Goal: Contribute content: Contribute content

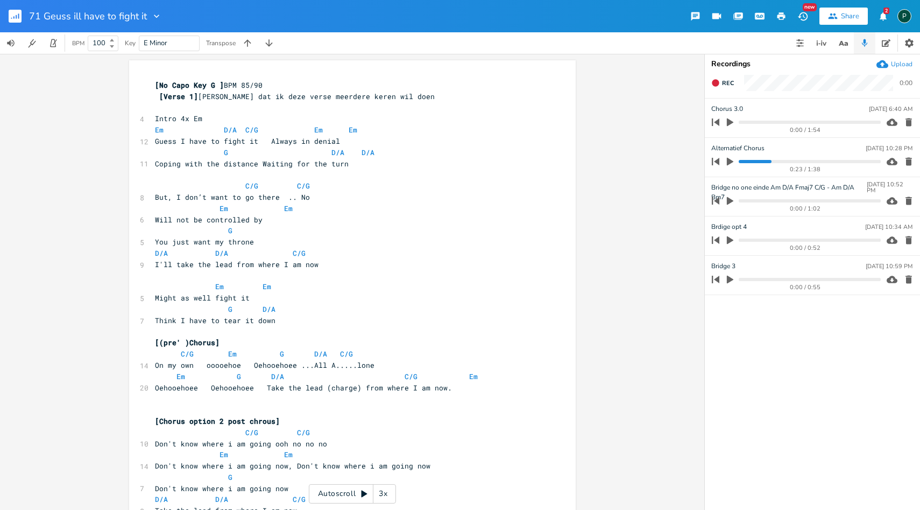
scroll to position [0, 64]
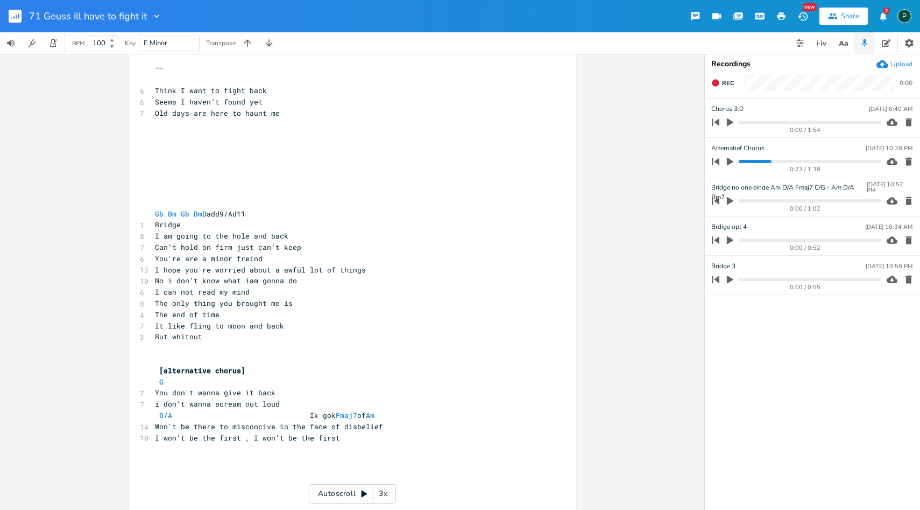
click at [733, 161] on icon "button" at bounding box center [730, 162] width 10 height 10
click at [786, 163] on progress at bounding box center [810, 161] width 142 height 3
click at [774, 161] on progress at bounding box center [810, 161] width 142 height 3
click at [730, 162] on icon "button" at bounding box center [730, 161] width 9 height 9
click at [730, 162] on icon "button" at bounding box center [730, 162] width 6 height 8
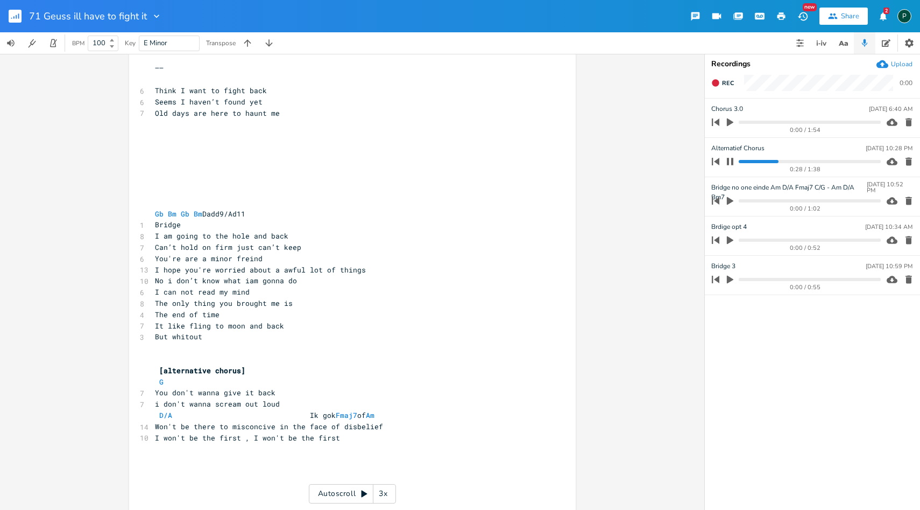
click at [769, 162] on progress at bounding box center [810, 161] width 142 height 3
click at [731, 163] on icon "button" at bounding box center [730, 161] width 6 height 7
click at [406, 416] on span at bounding box center [404, 415] width 17 height 11
type textarea "B"
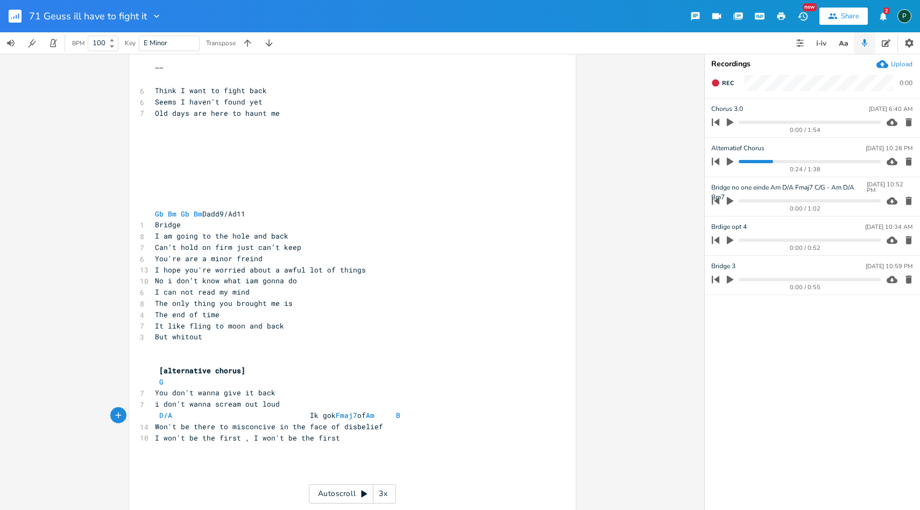
click at [731, 164] on icon "button" at bounding box center [730, 162] width 10 height 10
click at [759, 163] on progress at bounding box center [810, 161] width 142 height 3
click at [764, 161] on progress at bounding box center [810, 161] width 142 height 3
click at [730, 164] on icon "button" at bounding box center [730, 161] width 9 height 9
click at [427, 412] on pre "D/A Ik gok Fmaj7 of Am B" at bounding box center [347, 415] width 389 height 11
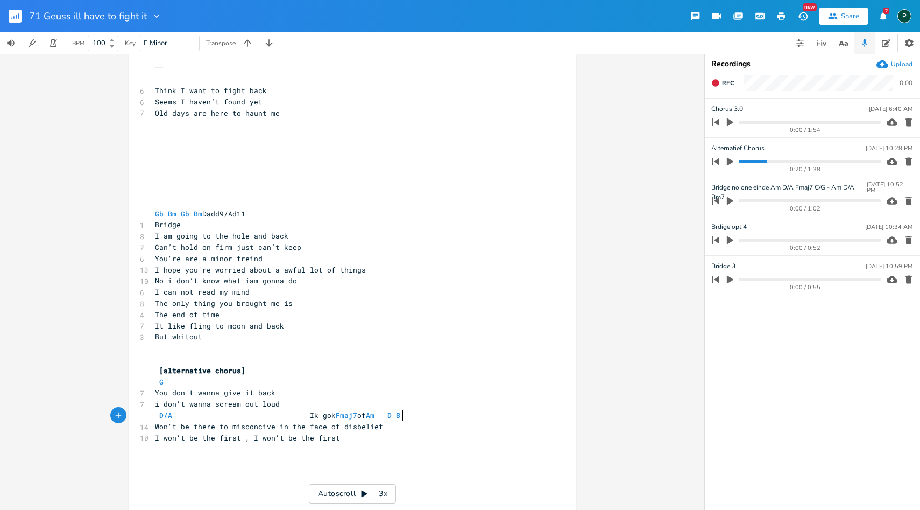
scroll to position [0, 8]
type textarea "D6"
click at [471, 391] on pre "You don't wanna give it back" at bounding box center [347, 392] width 389 height 11
click at [761, 161] on progress at bounding box center [810, 161] width 142 height 3
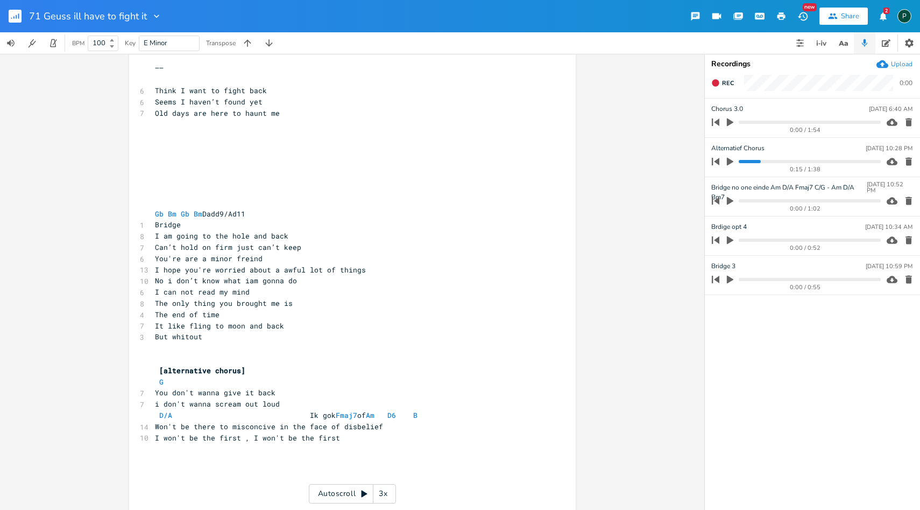
click at [729, 160] on icon "button" at bounding box center [730, 162] width 6 height 8
click at [731, 161] on icon "button" at bounding box center [730, 161] width 6 height 7
click at [389, 411] on span "D/A Ik gok Fmaj7 of Am D6 B" at bounding box center [293, 415] width 276 height 10
type textarea "Dsus2"
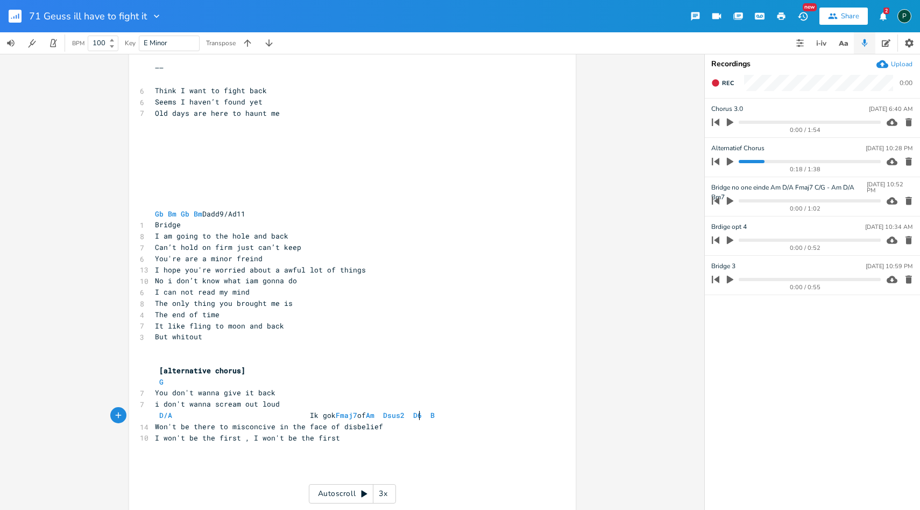
scroll to position [0, 22]
click at [730, 161] on icon "button" at bounding box center [730, 162] width 6 height 8
click at [758, 160] on progress at bounding box center [810, 161] width 142 height 3
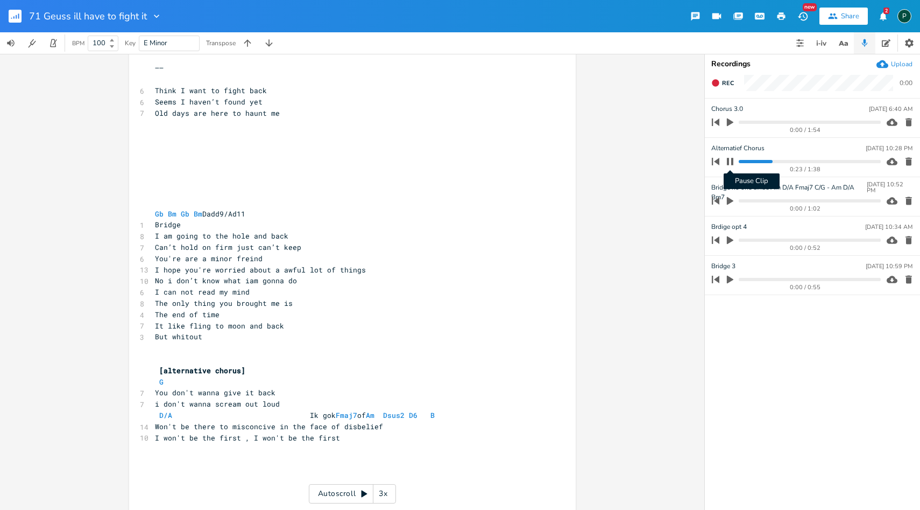
click at [728, 163] on icon "button" at bounding box center [730, 161] width 6 height 7
click at [358, 413] on span "D/A Ik gok Fmaj7 of Am Dsus2 D6 B" at bounding box center [301, 415] width 293 height 10
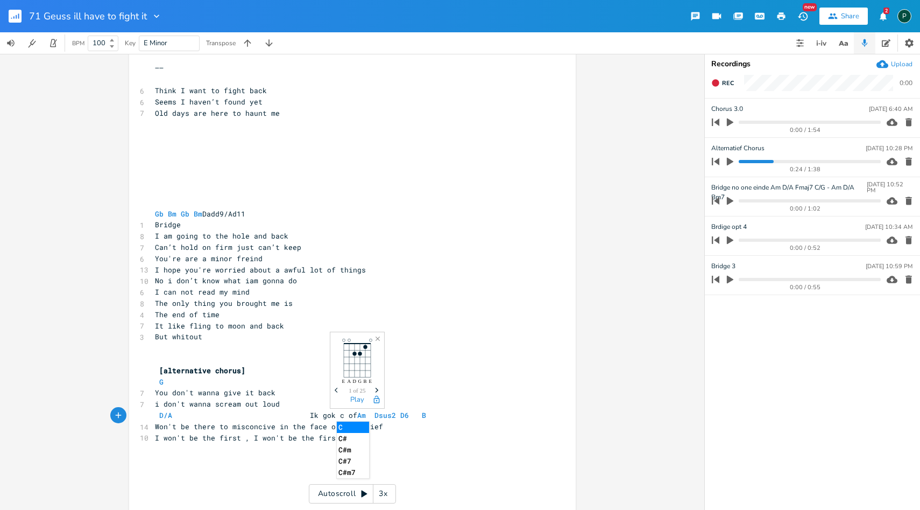
type textarea "c"
click at [348, 428] on li "C" at bounding box center [353, 426] width 32 height 11
click at [731, 163] on icon "button" at bounding box center [730, 162] width 6 height 8
click at [765, 159] on div "0:25 / 1:38" at bounding box center [794, 161] width 173 height 17
click at [764, 160] on progress at bounding box center [810, 161] width 142 height 3
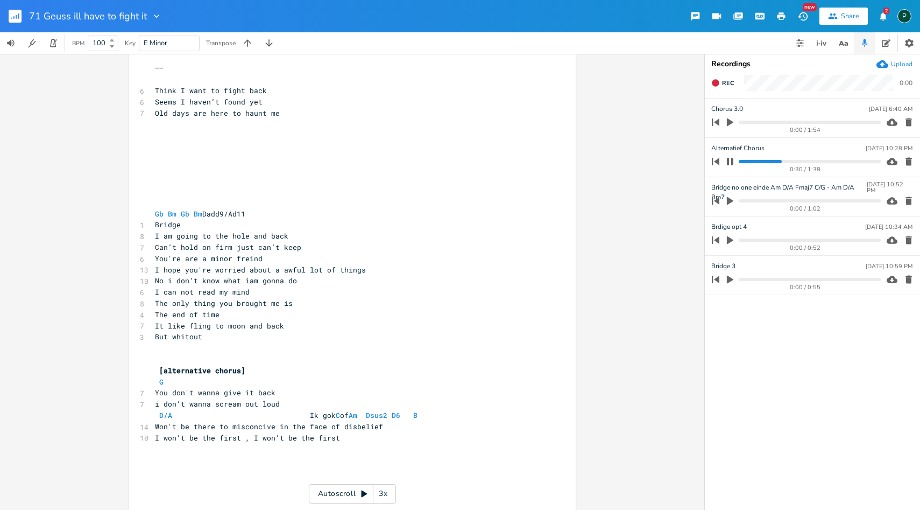
click at [764, 160] on progress at bounding box center [810, 161] width 142 height 3
click at [728, 163] on icon "button" at bounding box center [730, 161] width 6 height 7
click at [728, 163] on icon "button" at bounding box center [730, 162] width 6 height 8
click at [755, 162] on progress at bounding box center [810, 161] width 142 height 3
click at [758, 162] on progress at bounding box center [810, 161] width 142 height 3
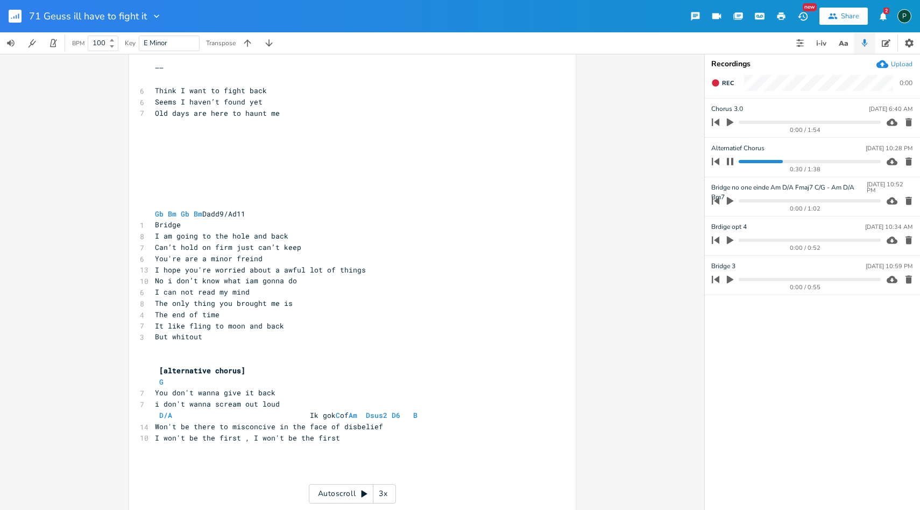
click at [758, 162] on progress at bounding box center [810, 161] width 142 height 3
click at [732, 158] on icon "button" at bounding box center [730, 161] width 6 height 7
click at [732, 158] on icon "button" at bounding box center [730, 162] width 10 height 10
click at [761, 161] on progress at bounding box center [810, 161] width 142 height 3
click at [729, 164] on icon "button" at bounding box center [730, 161] width 6 height 7
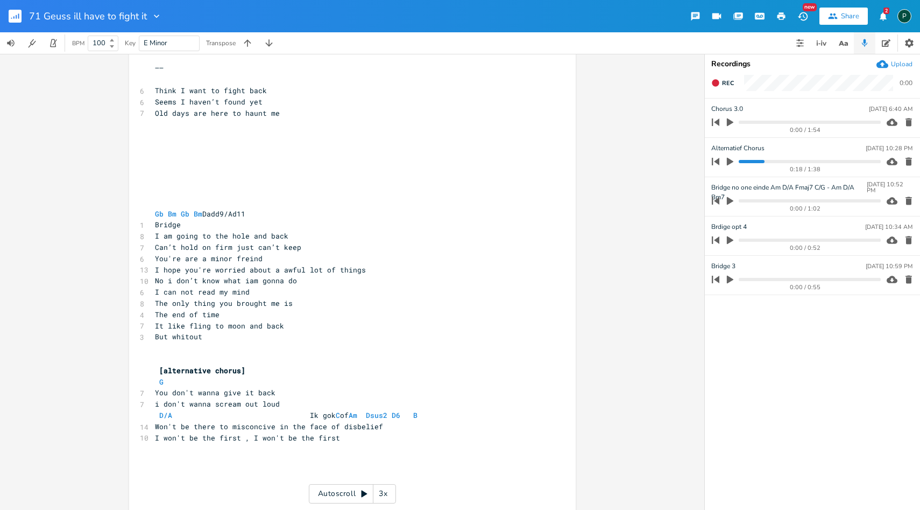
click at [727, 161] on icon "button" at bounding box center [730, 162] width 6 height 8
click at [758, 163] on progress at bounding box center [810, 161] width 142 height 3
click at [730, 160] on icon "button" at bounding box center [730, 161] width 9 height 9
click at [763, 161] on progress at bounding box center [810, 161] width 142 height 3
click at [732, 161] on icon "button" at bounding box center [730, 162] width 6 height 8
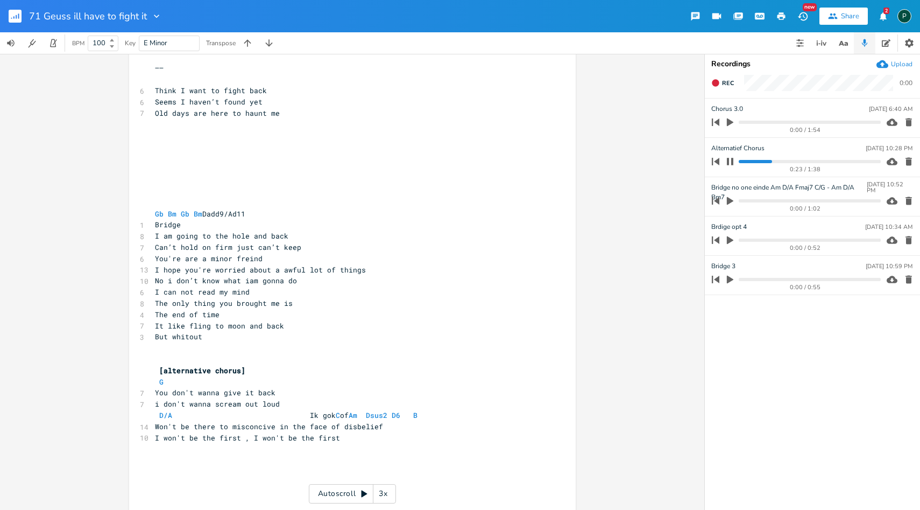
click at [757, 162] on progress at bounding box center [810, 161] width 142 height 3
click at [737, 159] on button "button" at bounding box center [730, 161] width 14 height 17
click at [342, 418] on span "D/A Ik gok C of Am Dsus2 D6 B" at bounding box center [293, 415] width 276 height 10
type textarea "up the neck pos 8"
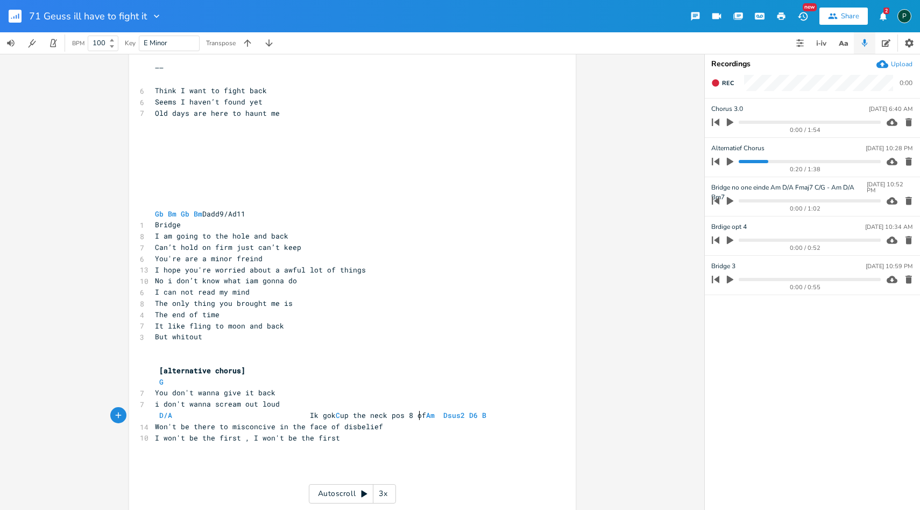
scroll to position [0, 58]
type textarea "8"
type textarea "Ik gok"
drag, startPoint x: 335, startPoint y: 415, endPoint x: 307, endPoint y: 415, distance: 27.4
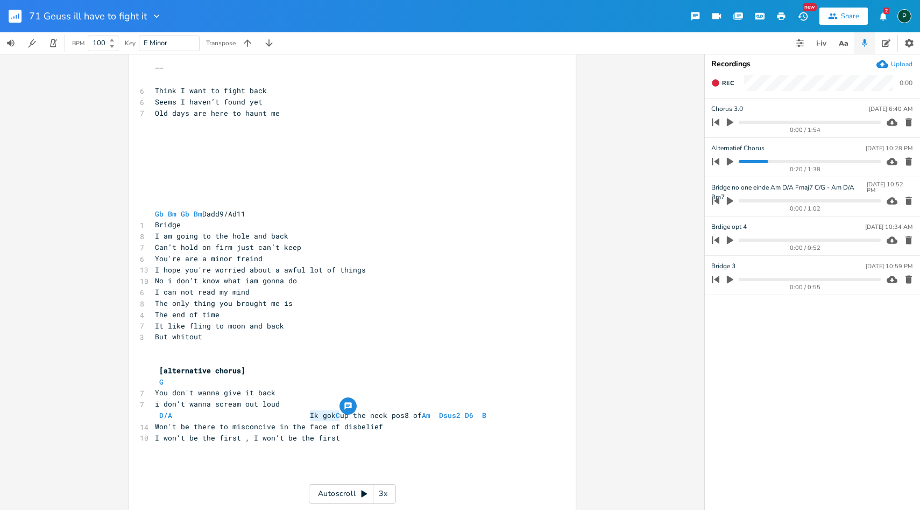
click at [307, 415] on span "D/A Ik gok C up the neck pos8 of Am Dsus2 D6 B" at bounding box center [327, 415] width 344 height 10
type textarea "C up the neck pos8 of Am Dsus2 D6 B"
drag, startPoint x: 466, startPoint y: 412, endPoint x: 303, endPoint y: 414, distance: 162.5
click at [303, 414] on span "D/A C up the neck pos8 of Am Dsus2 D6 B" at bounding box center [314, 415] width 319 height 10
click at [382, 429] on span "Won't be there to misconcive in the face of disbelief" at bounding box center [269, 426] width 228 height 10
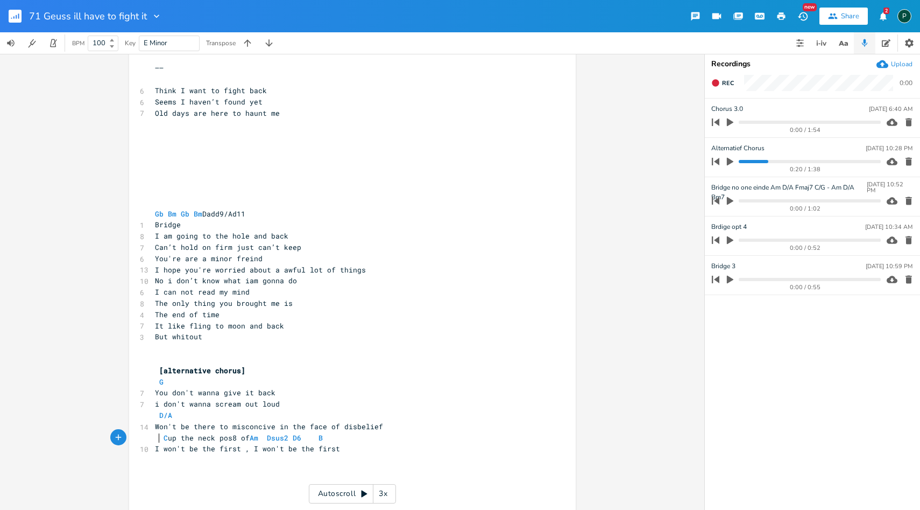
click at [156, 434] on span "C up the neck pos8 of Am Dsus2 D6 B" at bounding box center [241, 438] width 172 height 10
click at [727, 159] on icon "button" at bounding box center [730, 162] width 6 height 8
click at [762, 161] on progress at bounding box center [810, 161] width 142 height 3
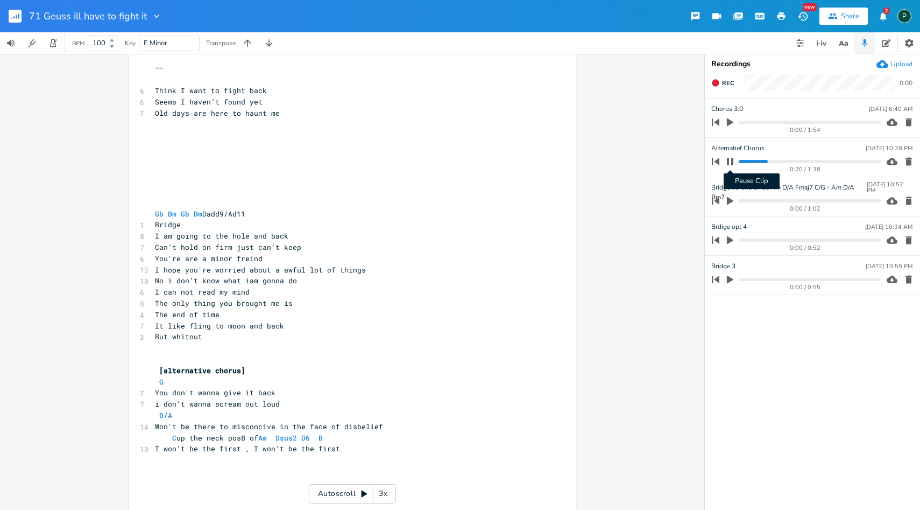
click at [732, 163] on icon "button" at bounding box center [730, 161] width 6 height 7
click at [730, 163] on icon "button" at bounding box center [730, 162] width 6 height 8
click at [763, 163] on progress at bounding box center [810, 161] width 142 height 3
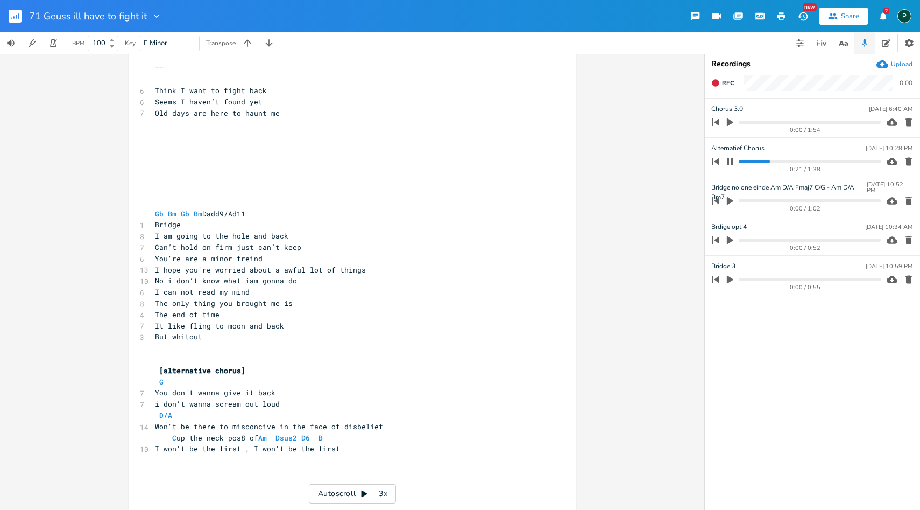
click at [732, 161] on icon "button" at bounding box center [730, 161] width 6 height 7
click at [732, 161] on icon "button" at bounding box center [730, 162] width 6 height 8
click at [731, 164] on icon "button" at bounding box center [730, 161] width 9 height 9
click at [764, 162] on progress at bounding box center [810, 161] width 142 height 3
click at [728, 161] on icon "button" at bounding box center [730, 162] width 6 height 8
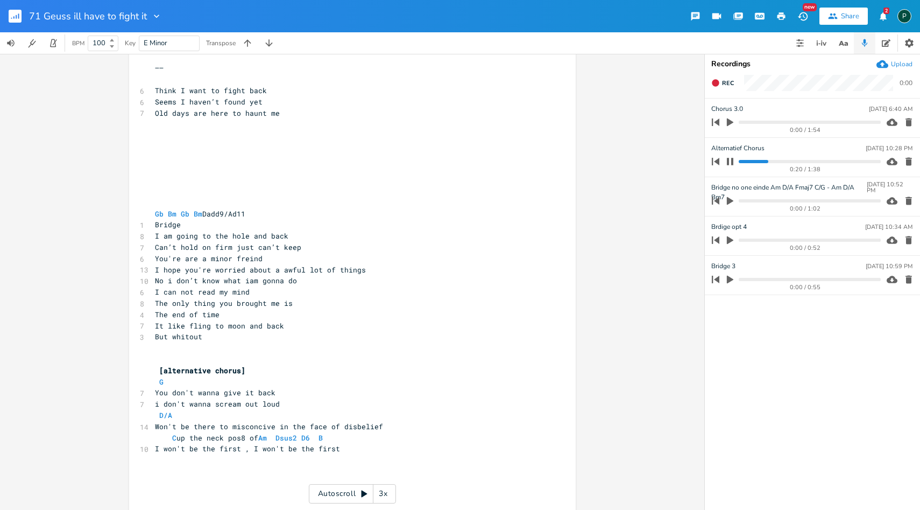
click at [730, 162] on icon "button" at bounding box center [730, 161] width 9 height 9
drag, startPoint x: 312, startPoint y: 437, endPoint x: 248, endPoint y: 441, distance: 64.2
click at [248, 441] on span "C up the neck pos8 of Am Dsus2 D6 B" at bounding box center [241, 438] width 172 height 10
type textarea "D"
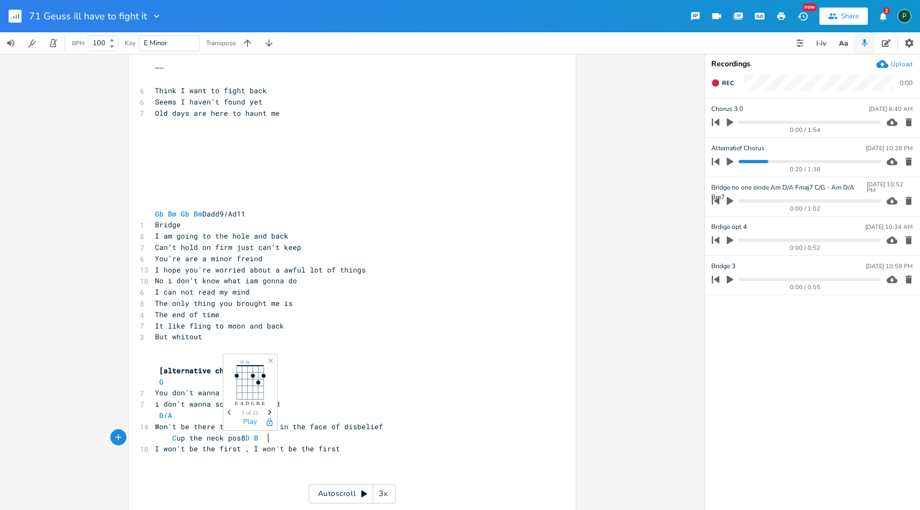
click at [313, 437] on pre "C up the neck pos8 D B" at bounding box center [347, 437] width 389 height 11
click at [730, 163] on icon "button" at bounding box center [730, 162] width 6 height 8
click at [763, 162] on progress at bounding box center [810, 161] width 142 height 3
click at [729, 159] on icon "button" at bounding box center [730, 161] width 9 height 9
click at [766, 161] on progress at bounding box center [810, 161] width 142 height 3
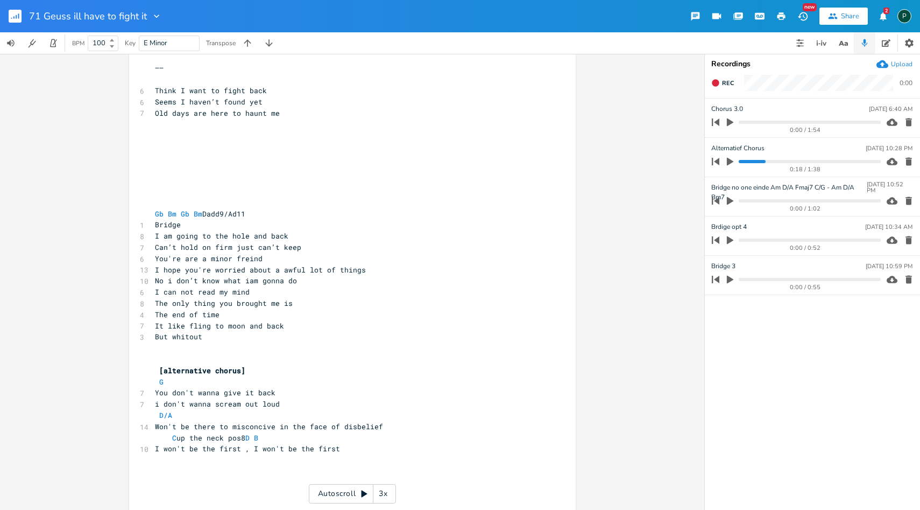
click at [727, 161] on icon "button" at bounding box center [730, 162] width 10 height 10
click at [730, 162] on icon "button" at bounding box center [730, 161] width 9 height 9
click at [730, 162] on icon "button" at bounding box center [730, 162] width 6 height 8
click at [760, 160] on progress at bounding box center [810, 161] width 142 height 3
click at [734, 163] on icon "button" at bounding box center [730, 161] width 9 height 9
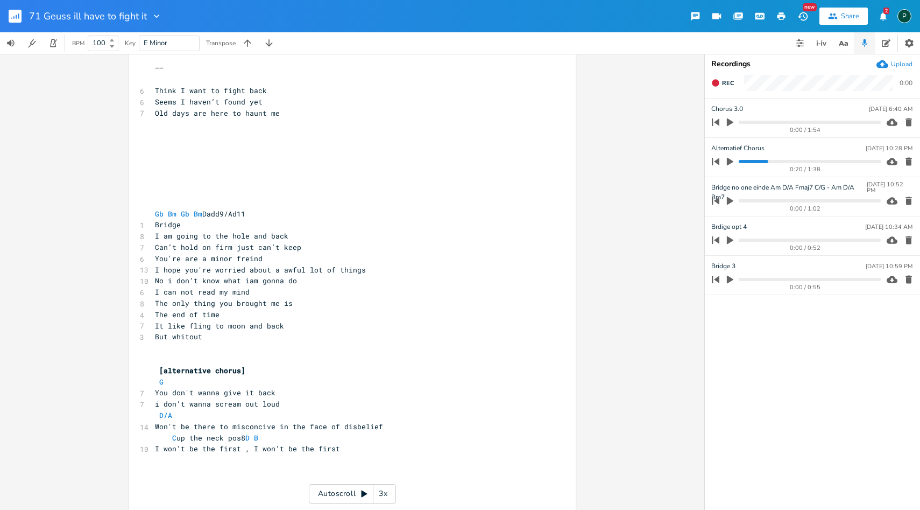
click at [734, 163] on icon "button" at bounding box center [730, 162] width 10 height 10
click at [762, 162] on progress at bounding box center [810, 161] width 142 height 3
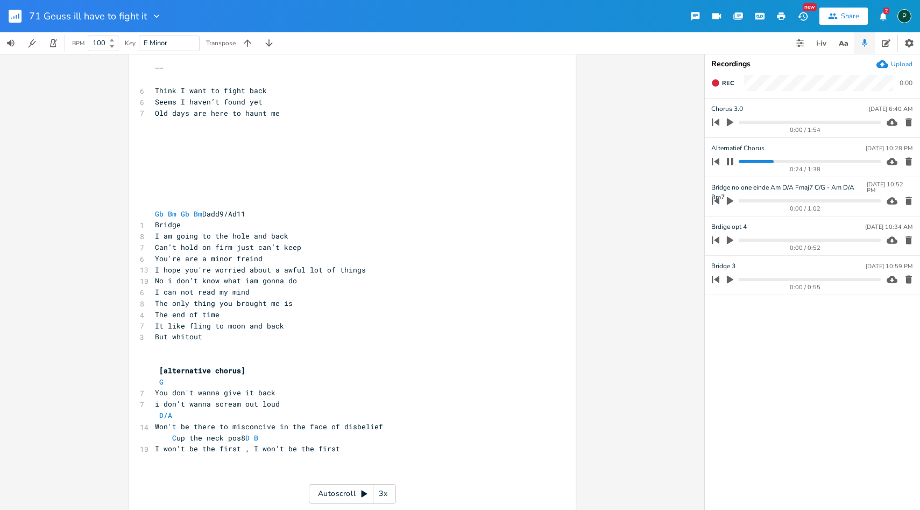
click at [762, 162] on progress at bounding box center [810, 161] width 142 height 3
click at [733, 159] on icon "button" at bounding box center [730, 161] width 6 height 7
click at [252, 436] on span "C up the neck pos8 D B" at bounding box center [209, 438] width 108 height 10
type textarea "Em"
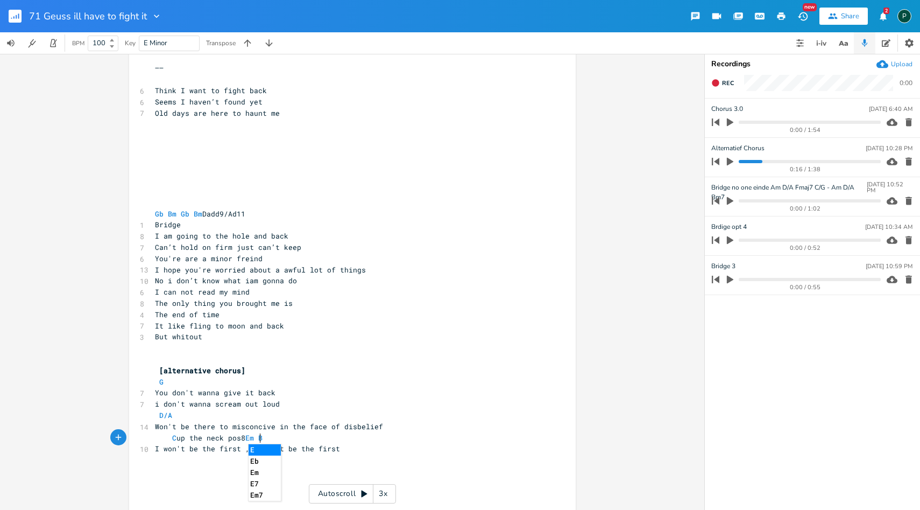
scroll to position [0, 10]
click at [290, 440] on pre "C up the neck pos8 Em B" at bounding box center [347, 437] width 389 height 11
click at [254, 439] on span "Em" at bounding box center [249, 438] width 9 height 10
type textarea "or play D"
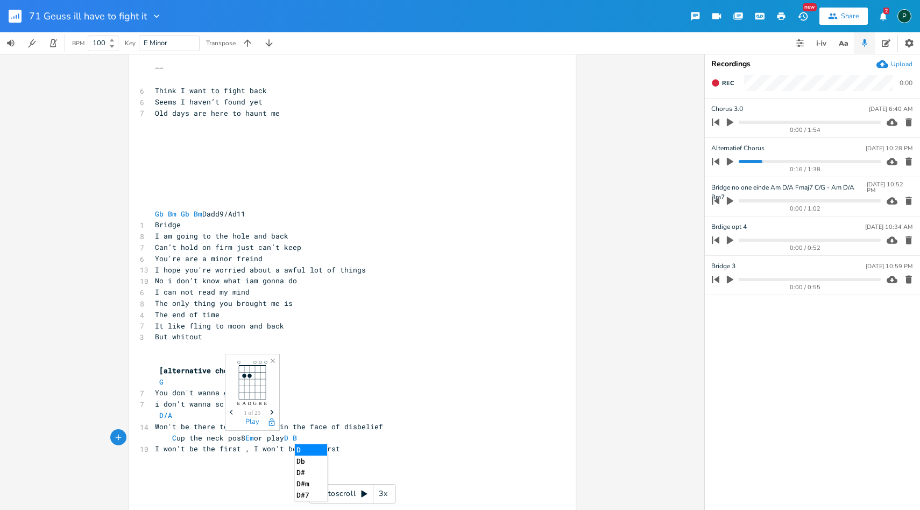
click at [357, 436] on pre "C up the neck pos8 Em or play D B" at bounding box center [347, 437] width 389 height 11
click at [742, 162] on progress at bounding box center [810, 161] width 142 height 3
click at [732, 163] on icon "button" at bounding box center [730, 162] width 10 height 10
click at [732, 163] on icon "button" at bounding box center [730, 161] width 6 height 7
click at [732, 163] on icon "button" at bounding box center [730, 162] width 10 height 10
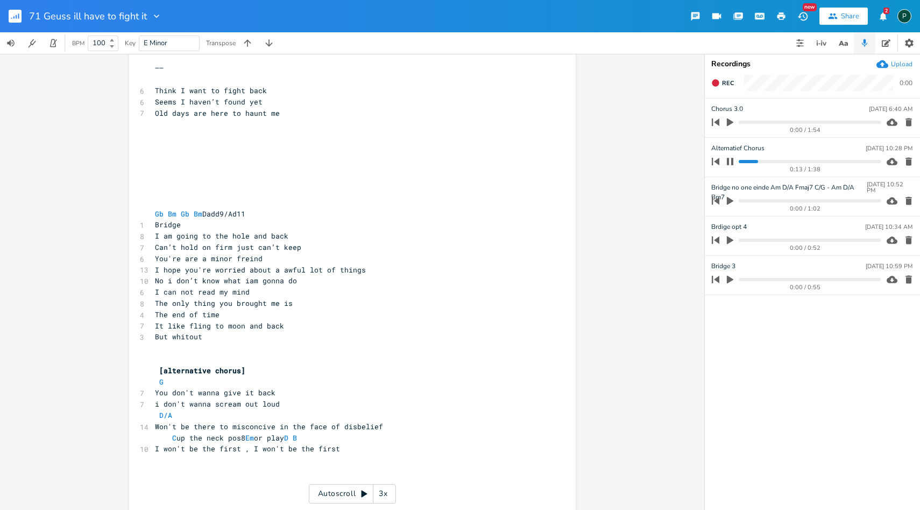
click at [743, 163] on div "0:13 / 1:38" at bounding box center [794, 161] width 173 height 17
click at [741, 160] on progress at bounding box center [810, 161] width 142 height 3
click at [733, 163] on icon "button" at bounding box center [730, 161] width 6 height 7
click at [733, 163] on icon "button" at bounding box center [730, 162] width 10 height 10
click at [733, 163] on icon "button" at bounding box center [730, 161] width 6 height 7
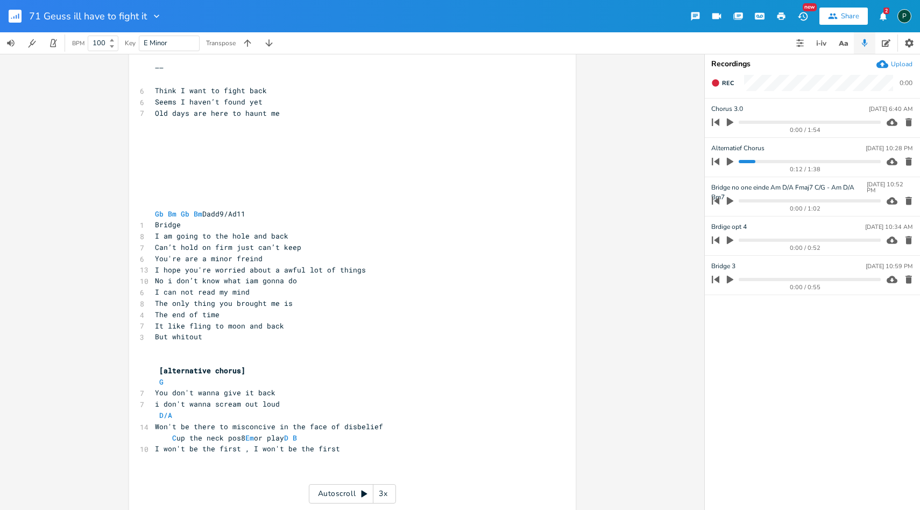
click at [733, 163] on icon "button" at bounding box center [730, 162] width 10 height 10
click at [740, 161] on progress at bounding box center [810, 161] width 142 height 3
click at [757, 161] on progress at bounding box center [810, 161] width 142 height 3
click at [731, 161] on icon "button" at bounding box center [730, 161] width 9 height 9
click at [731, 161] on icon "button" at bounding box center [730, 162] width 6 height 8
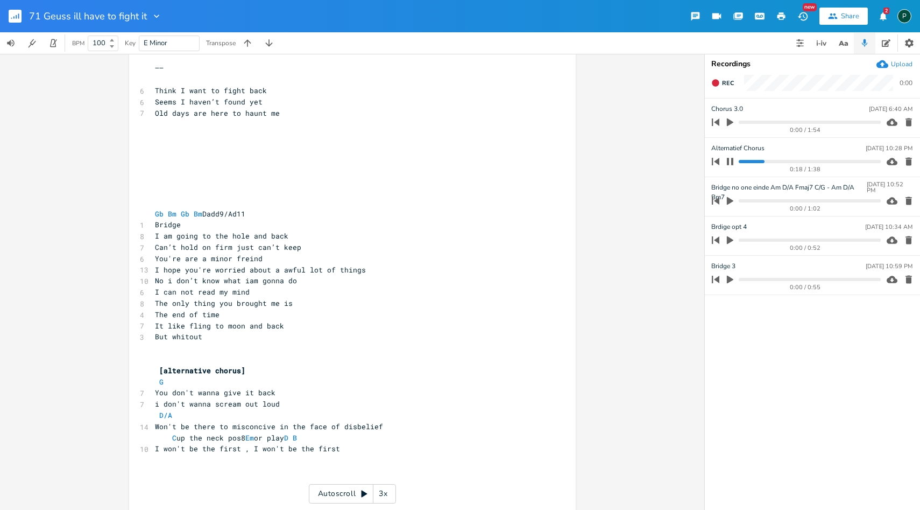
click at [751, 161] on progress at bounding box center [810, 161] width 142 height 3
click at [729, 166] on button "button" at bounding box center [730, 161] width 14 height 17
click at [729, 166] on icon "button" at bounding box center [730, 162] width 10 height 10
click at [743, 159] on div "0:31 / 1:38" at bounding box center [794, 161] width 173 height 17
click at [742, 161] on progress at bounding box center [810, 161] width 142 height 3
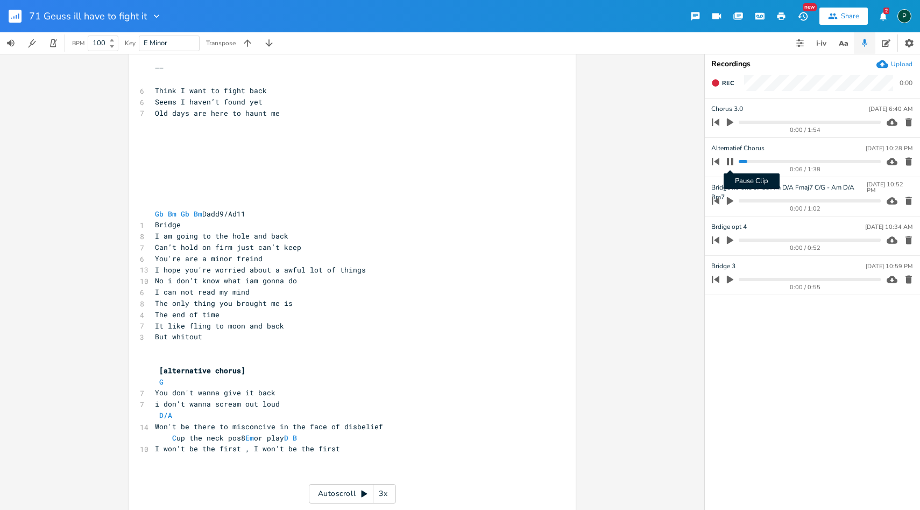
click at [732, 164] on icon "button" at bounding box center [730, 161] width 6 height 7
click at [717, 84] on icon "button" at bounding box center [715, 82] width 7 height 7
click at [717, 84] on rect "button" at bounding box center [716, 83] width 6 height 6
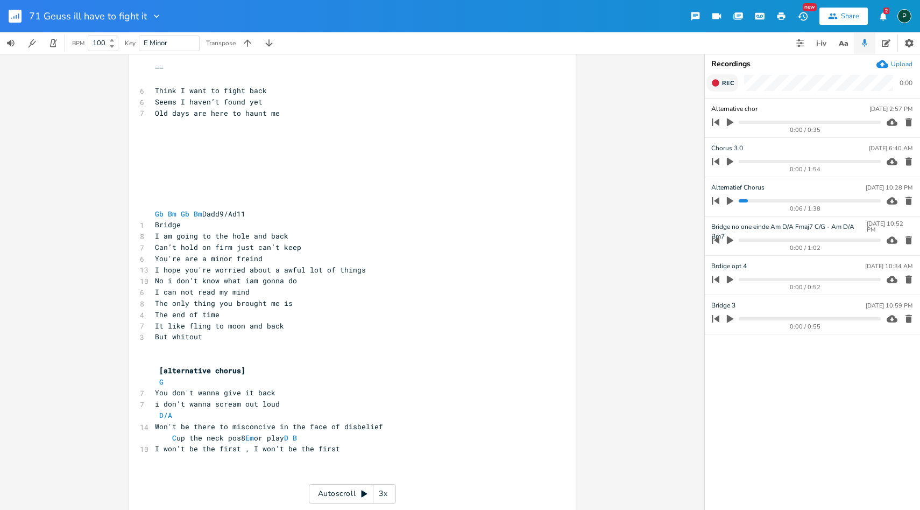
type input "Alternative chorus"
click at [908, 200] on icon "button" at bounding box center [909, 201] width 6 height 8
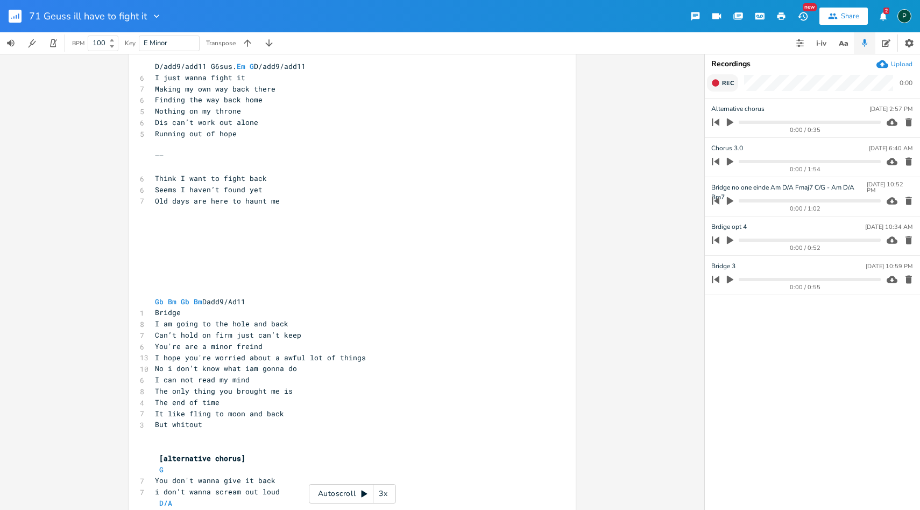
scroll to position [1608, 0]
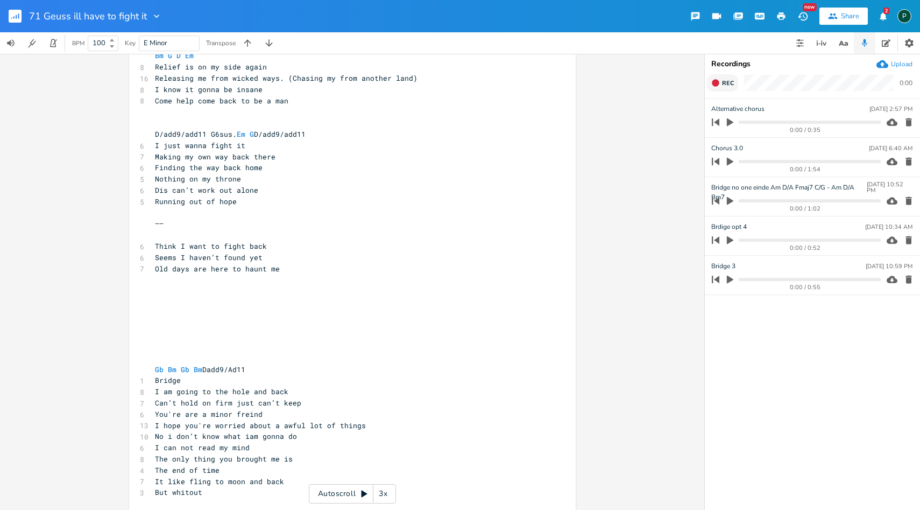
click at [736, 163] on button "button" at bounding box center [730, 161] width 14 height 17
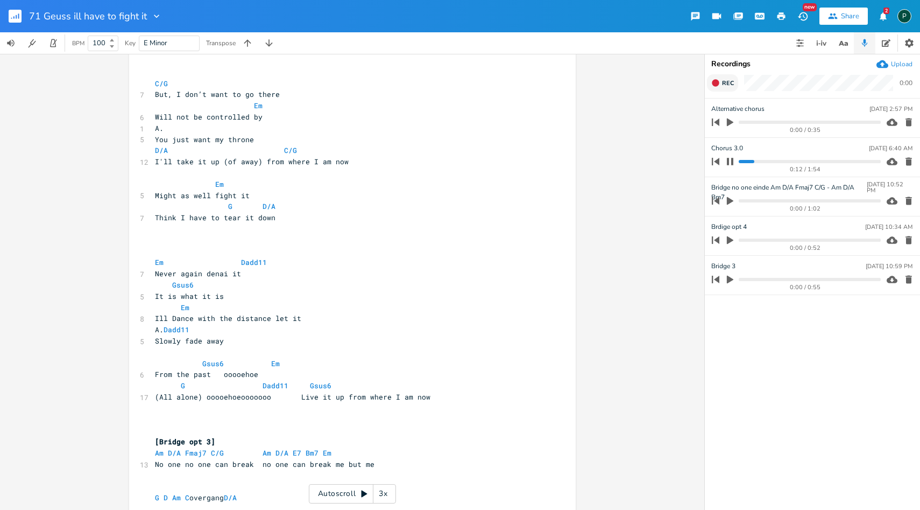
scroll to position [683, 0]
click at [729, 160] on icon "button" at bounding box center [730, 161] width 6 height 7
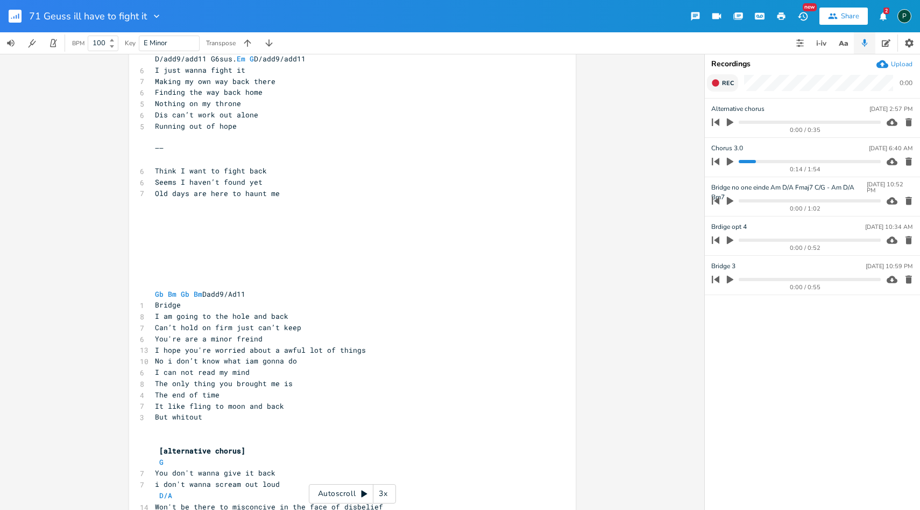
scroll to position [1797, 0]
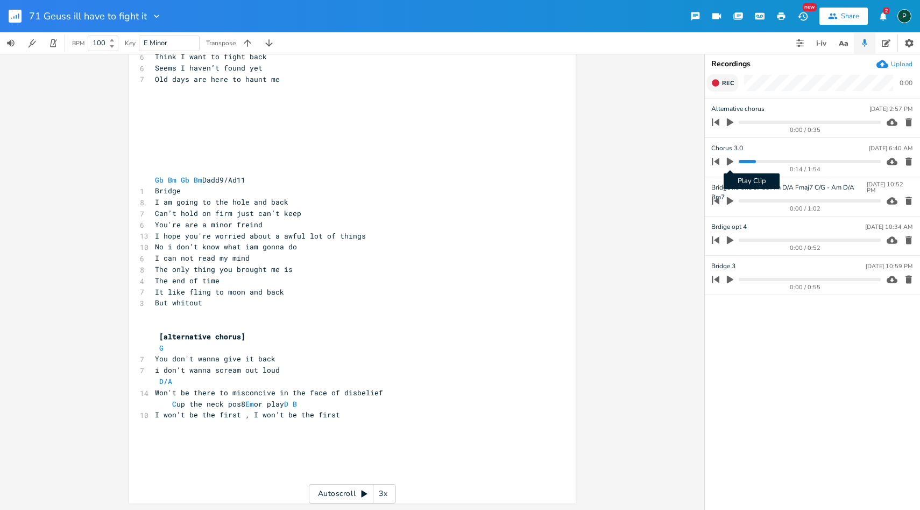
click at [729, 158] on icon "button" at bounding box center [730, 162] width 6 height 8
click at [741, 161] on progress at bounding box center [810, 161] width 142 height 3
click at [729, 164] on icon "button" at bounding box center [730, 161] width 9 height 9
click at [730, 163] on icon "button" at bounding box center [730, 162] width 6 height 8
click at [741, 162] on progress at bounding box center [810, 161] width 142 height 3
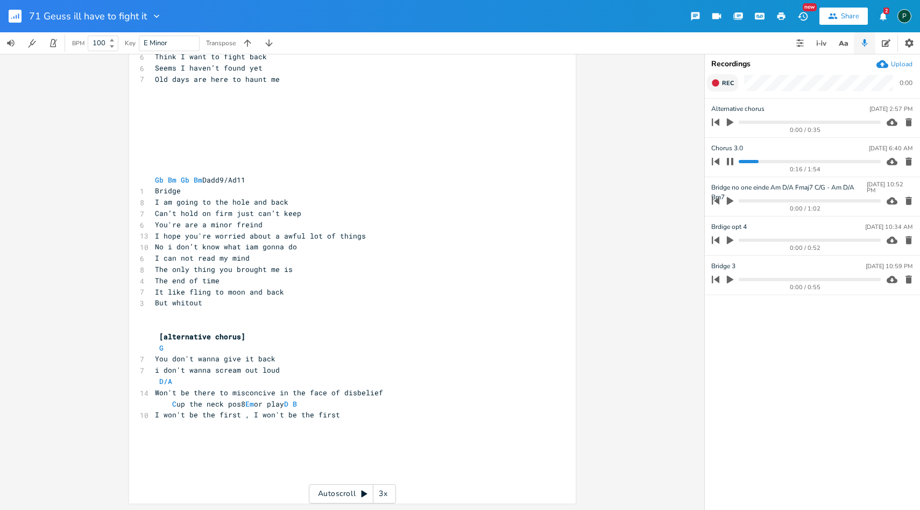
click at [745, 163] on progress at bounding box center [810, 161] width 142 height 3
click at [735, 160] on button "Pause Clip" at bounding box center [730, 161] width 14 height 17
type input "Chorus 3.0 Dm B B F"
click at [744, 161] on progress at bounding box center [810, 161] width 142 height 3
click at [728, 161] on icon "button" at bounding box center [730, 162] width 6 height 8
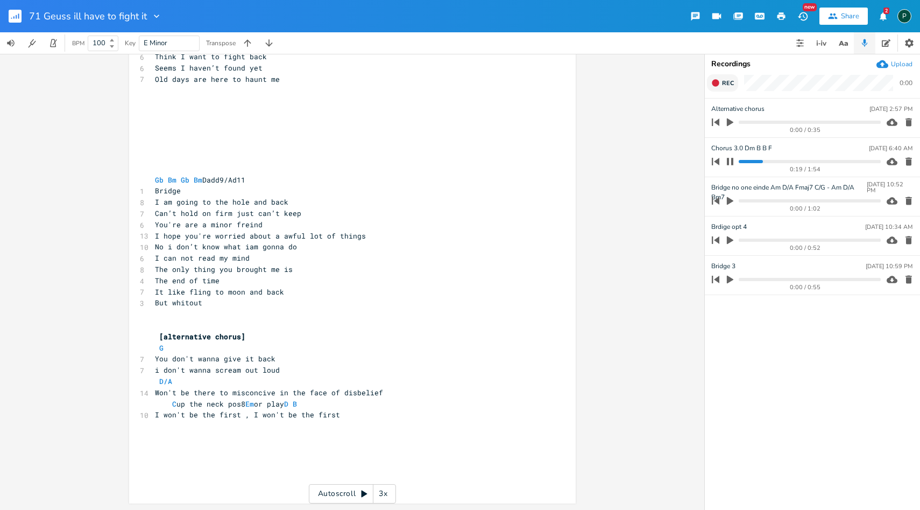
click at [746, 161] on progress at bounding box center [810, 161] width 142 height 3
click at [734, 162] on icon "button" at bounding box center [730, 161] width 9 height 9
click at [734, 162] on icon "button" at bounding box center [730, 162] width 10 height 10
click at [756, 161] on progress at bounding box center [810, 161] width 142 height 3
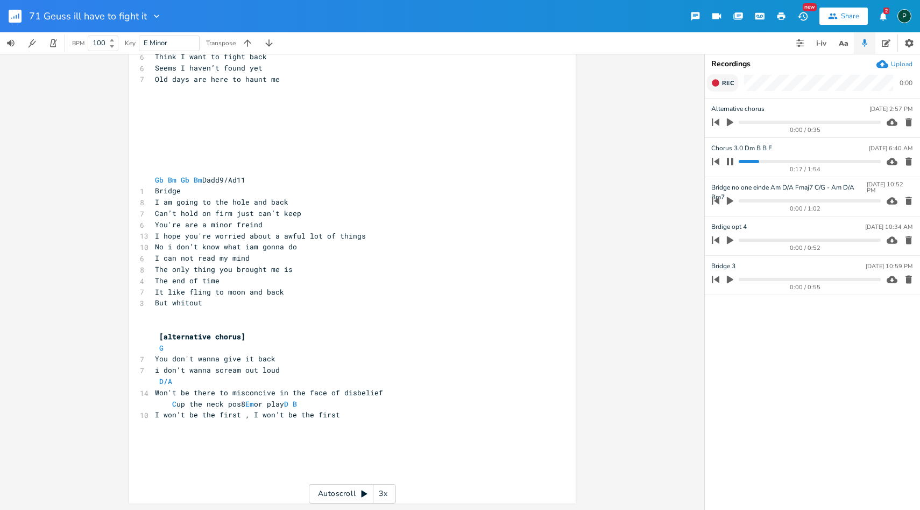
click at [729, 162] on icon "button" at bounding box center [730, 161] width 6 height 7
click at [729, 162] on icon "button" at bounding box center [730, 162] width 6 height 8
click at [751, 161] on progress at bounding box center [810, 161] width 142 height 3
click at [733, 161] on icon "button" at bounding box center [730, 161] width 6 height 7
click at [732, 164] on icon "button" at bounding box center [730, 162] width 10 height 10
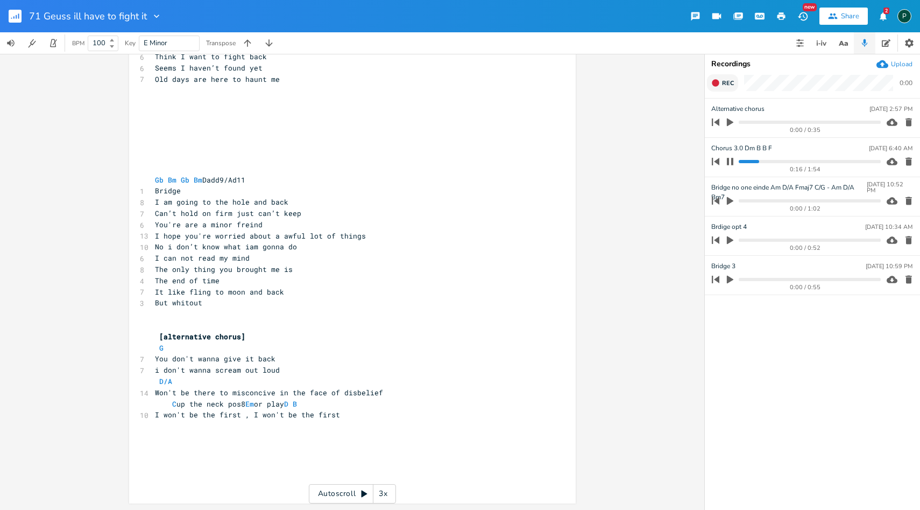
click at [752, 160] on progress at bounding box center [810, 161] width 142 height 3
click at [731, 163] on icon "button" at bounding box center [730, 161] width 9 height 9
click at [731, 163] on icon "button" at bounding box center [730, 162] width 6 height 8
click at [773, 161] on progress at bounding box center [810, 161] width 142 height 3
click at [763, 161] on progress at bounding box center [810, 161] width 142 height 3
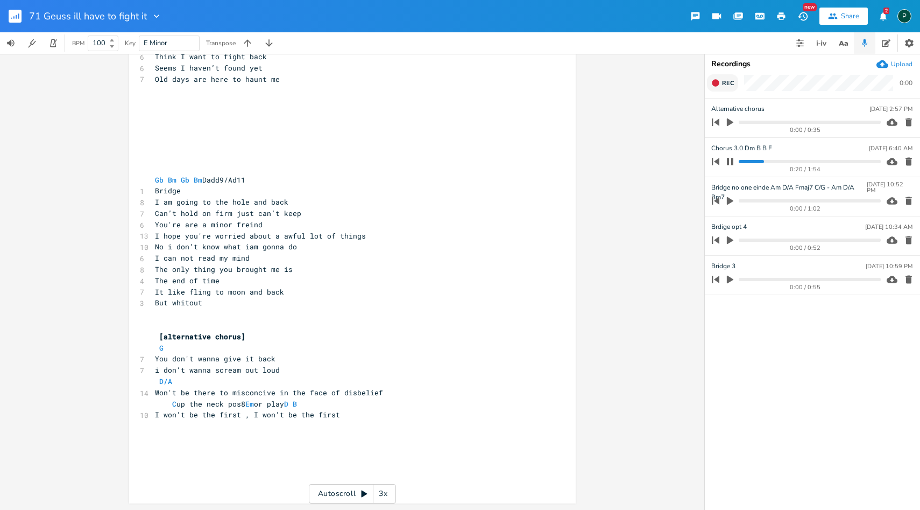
click at [751, 162] on progress at bounding box center [810, 161] width 142 height 3
click at [782, 163] on progress at bounding box center [810, 161] width 142 height 3
click at [734, 160] on icon "button" at bounding box center [730, 161] width 9 height 9
click at [727, 160] on icon "button" at bounding box center [730, 162] width 6 height 8
click at [772, 161] on progress at bounding box center [810, 161] width 142 height 3
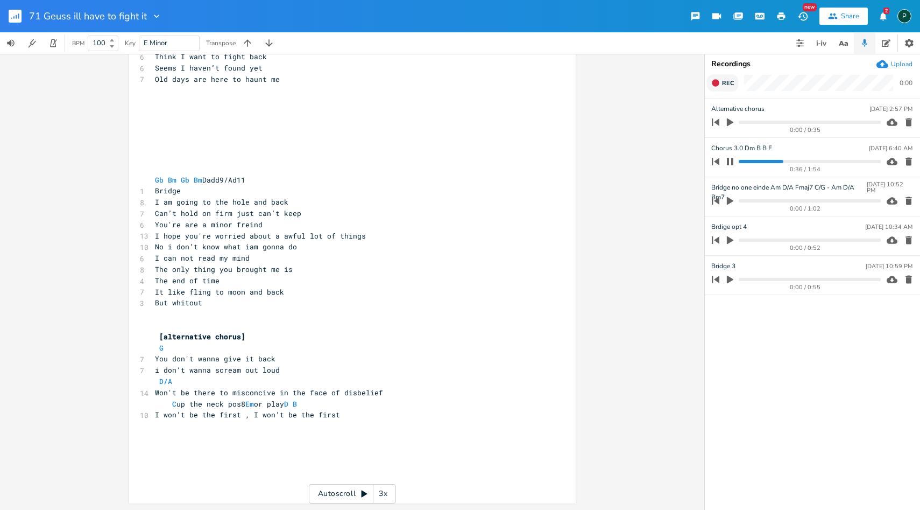
click at [733, 163] on icon "button" at bounding box center [730, 161] width 6 height 7
click at [730, 160] on icon "button" at bounding box center [730, 162] width 6 height 8
click at [772, 161] on progress at bounding box center [810, 161] width 142 height 3
click at [730, 164] on icon "button" at bounding box center [730, 161] width 9 height 9
type input "Chorus 3.0 Dm Bb Fmaj7"
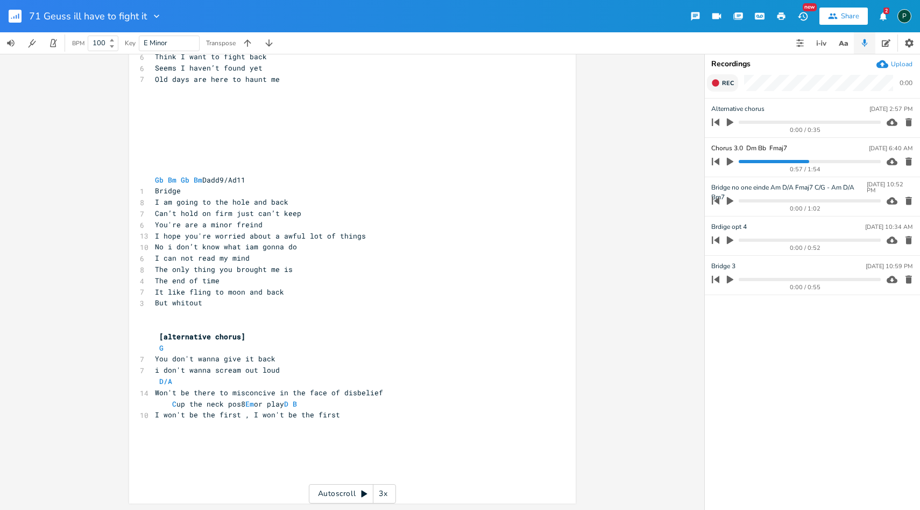
click at [735, 163] on icon "button" at bounding box center [730, 162] width 10 height 10
click at [792, 161] on progress at bounding box center [810, 161] width 142 height 3
click at [797, 160] on progress at bounding box center [810, 161] width 142 height 3
click at [793, 160] on progress at bounding box center [810, 161] width 142 height 3
click at [789, 162] on progress at bounding box center [810, 161] width 142 height 3
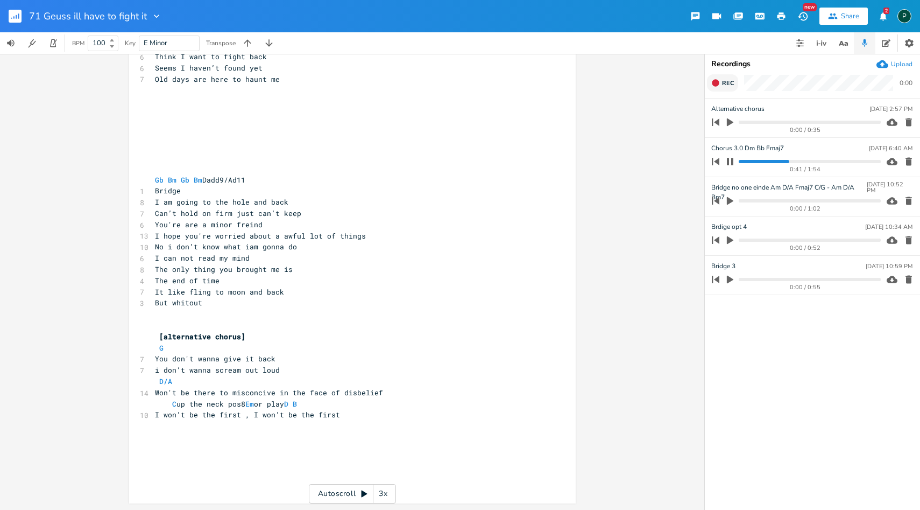
click at [731, 163] on icon "button" at bounding box center [730, 161] width 6 height 7
